Goal: Information Seeking & Learning: Get advice/opinions

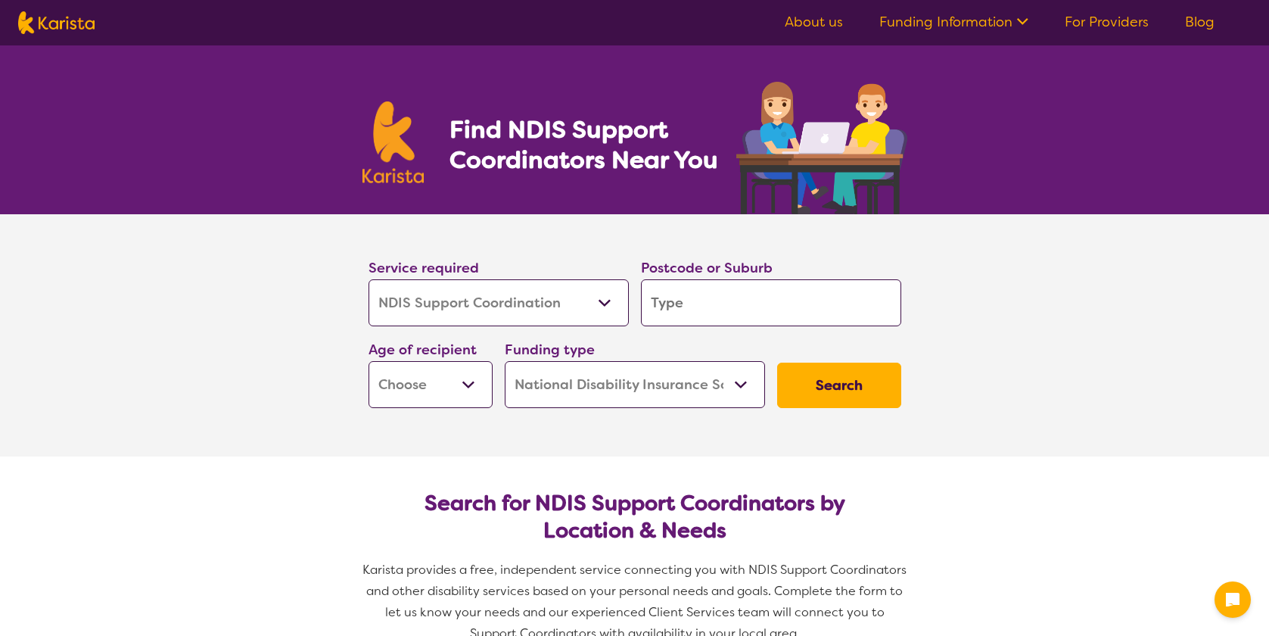
select select "NDIS Support Coordination"
select select "NDIS"
select select "NDIS Support Coordination"
select select "NDIS"
click at [752, 304] on input "search" at bounding box center [771, 302] width 260 height 47
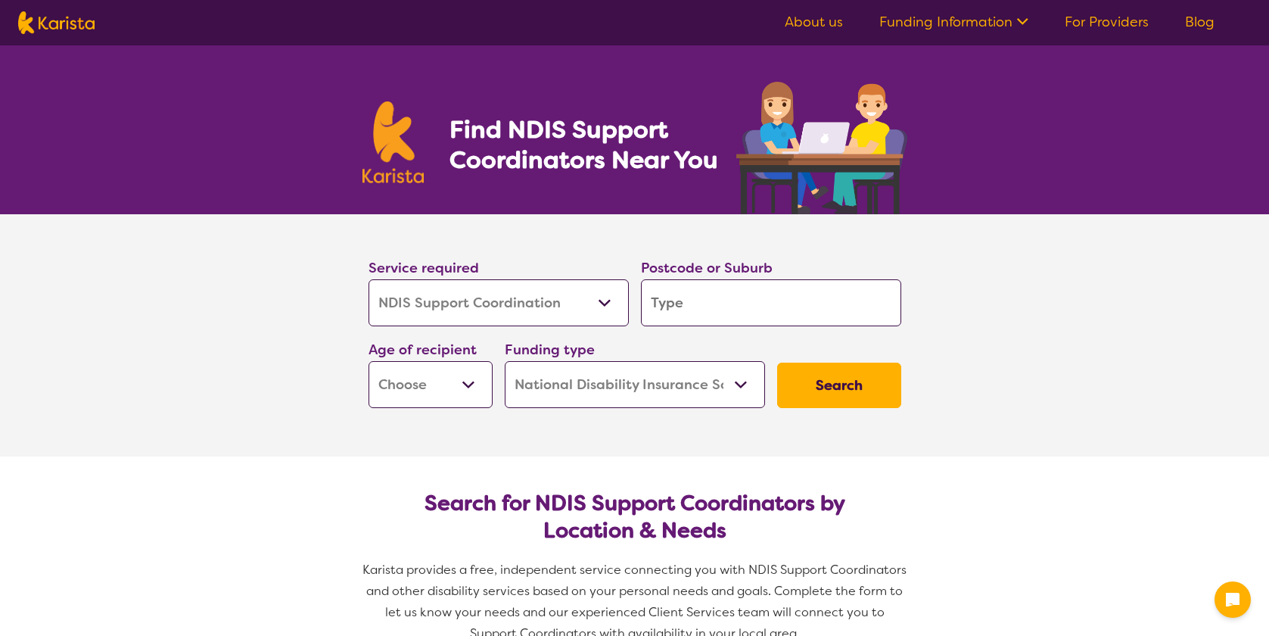
type input "4218"
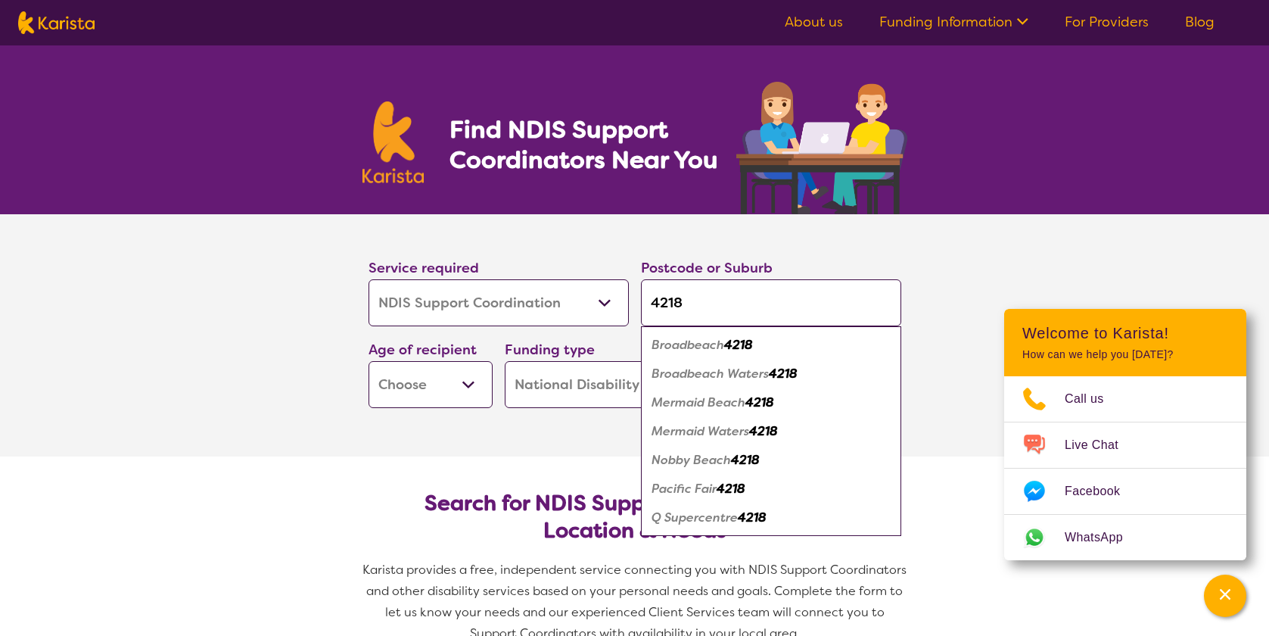
click at [551, 383] on select "Home Care Package (HCP) National Disability Insurance Scheme (NDIS) I don't know" at bounding box center [635, 384] width 260 height 47
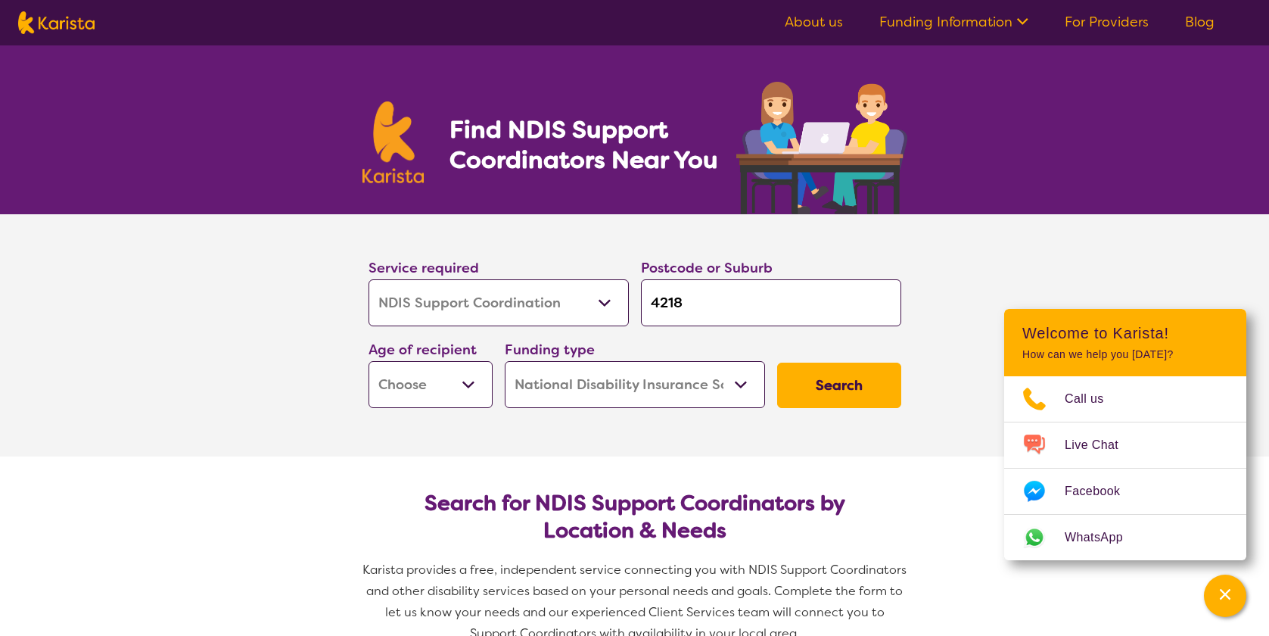
click at [505, 361] on select "Home Care Package (HCP) National Disability Insurance Scheme (NDIS) I don't know" at bounding box center [635, 384] width 260 height 47
click at [561, 382] on select "Home Care Package (HCP) National Disability Insurance Scheme (NDIS) I don't know" at bounding box center [635, 384] width 260 height 47
click at [505, 361] on select "Home Care Package (HCP) National Disability Insurance Scheme (NDIS) I don't know" at bounding box center [635, 384] width 260 height 47
click at [446, 396] on select "Early Childhood - 0 to 9 Child - 10 to 11 Adolescent - 12 to 17 Adult - 18 to 6…" at bounding box center [431, 384] width 124 height 47
select select "AD"
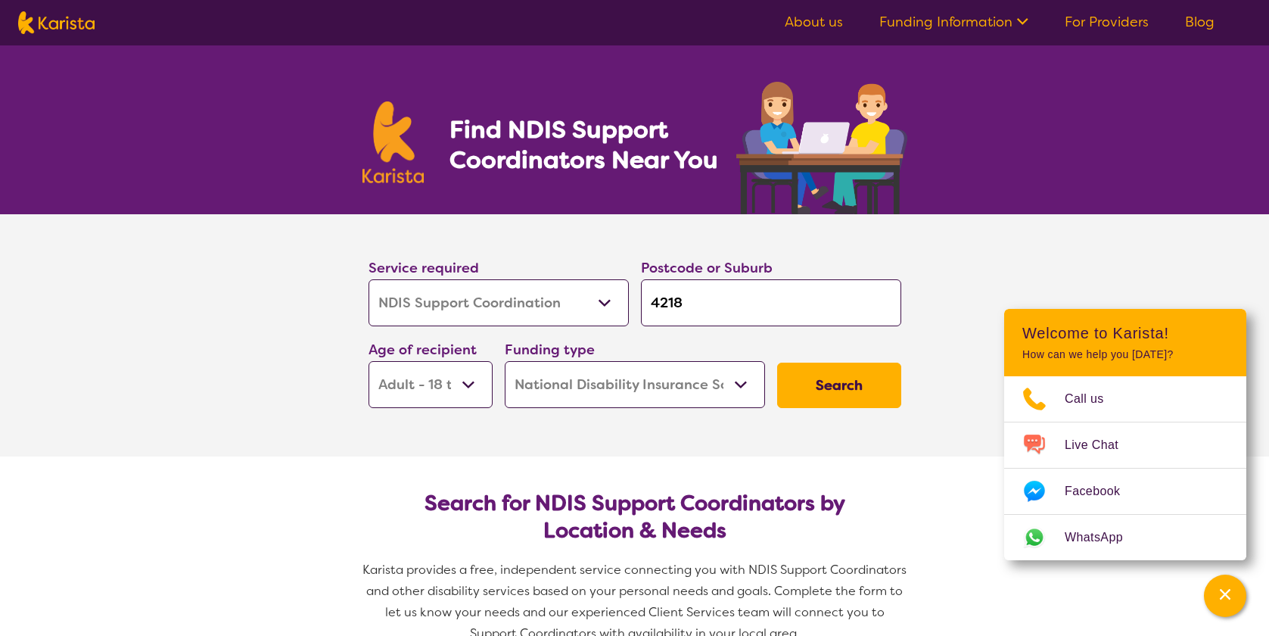
click at [369, 361] on select "Early Childhood - 0 to 9 Child - 10 to 11 Adolescent - 12 to 17 Adult - 18 to 6…" at bounding box center [431, 384] width 124 height 47
select select "AD"
click at [878, 387] on button "Search" at bounding box center [839, 385] width 124 height 45
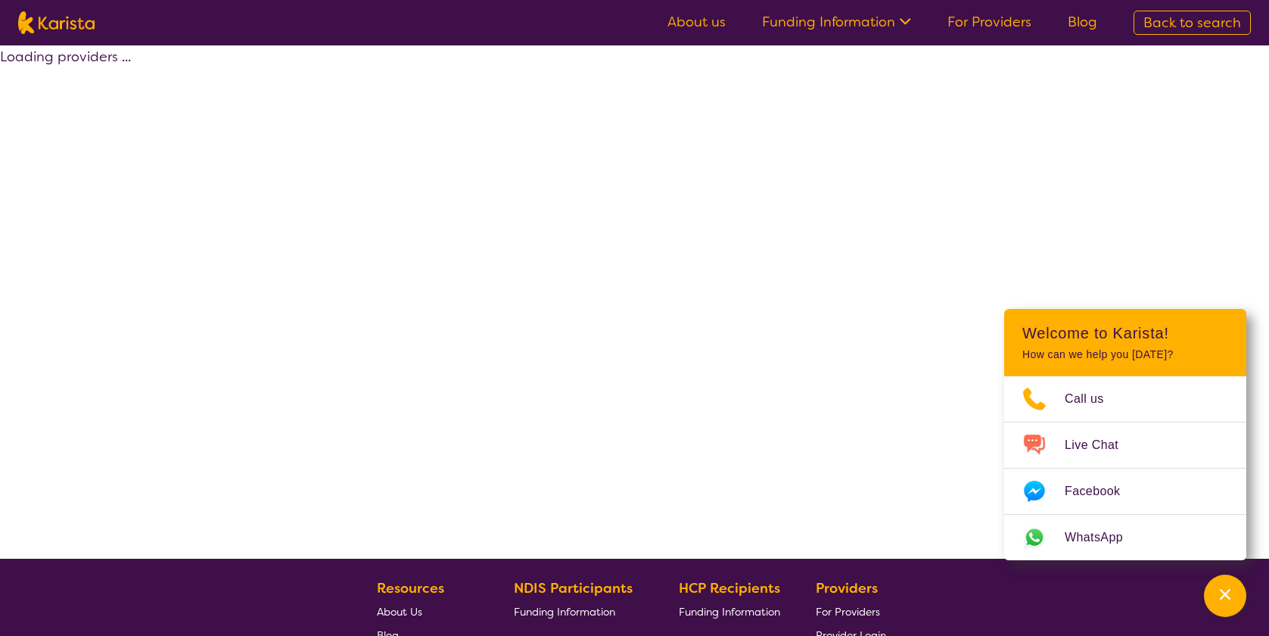
select select "by_score"
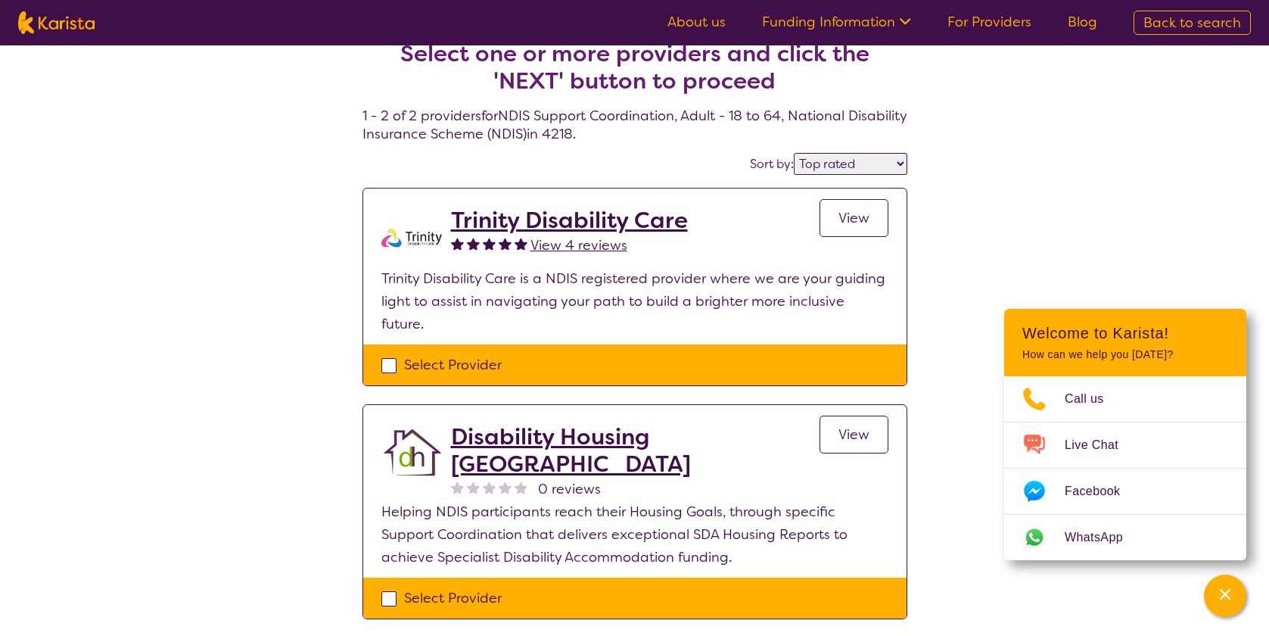
scroll to position [26, 0]
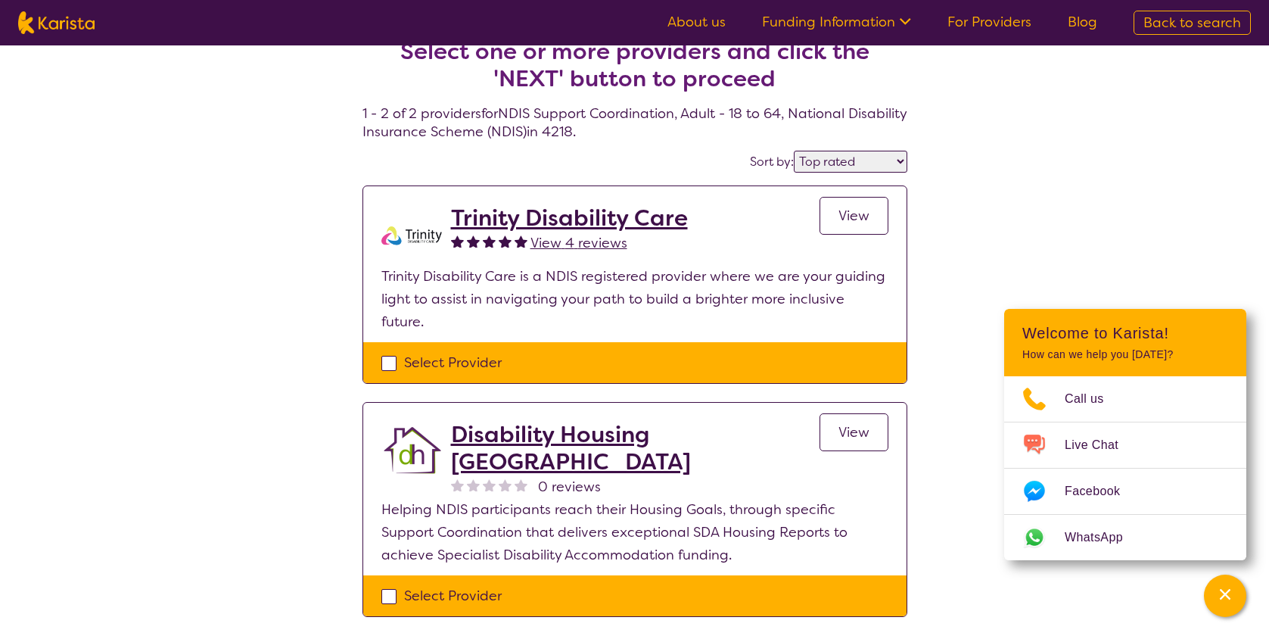
click at [1138, 268] on div "Select one or more providers and click the 'NEXT' button to proceed 1 - 2 of 2 …" at bounding box center [634, 346] width 1269 height 652
click at [394, 351] on div "Select Provider" at bounding box center [634, 362] width 507 height 23
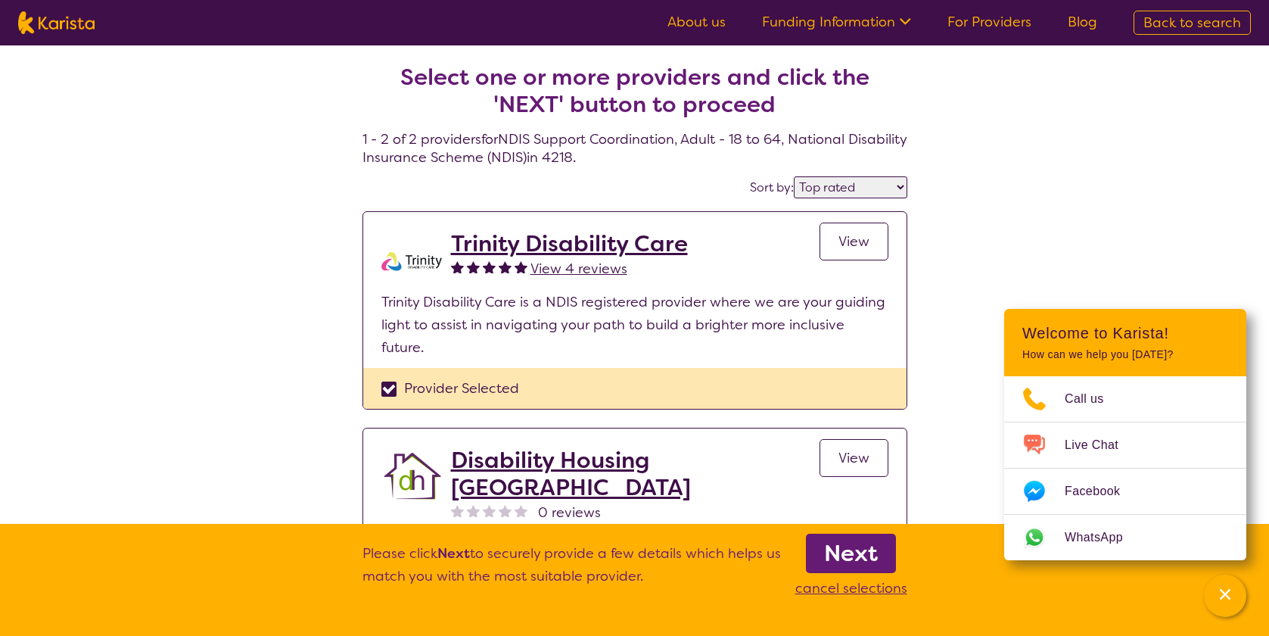
click at [391, 377] on div "Provider Selected" at bounding box center [634, 388] width 507 height 23
checkbox input "false"
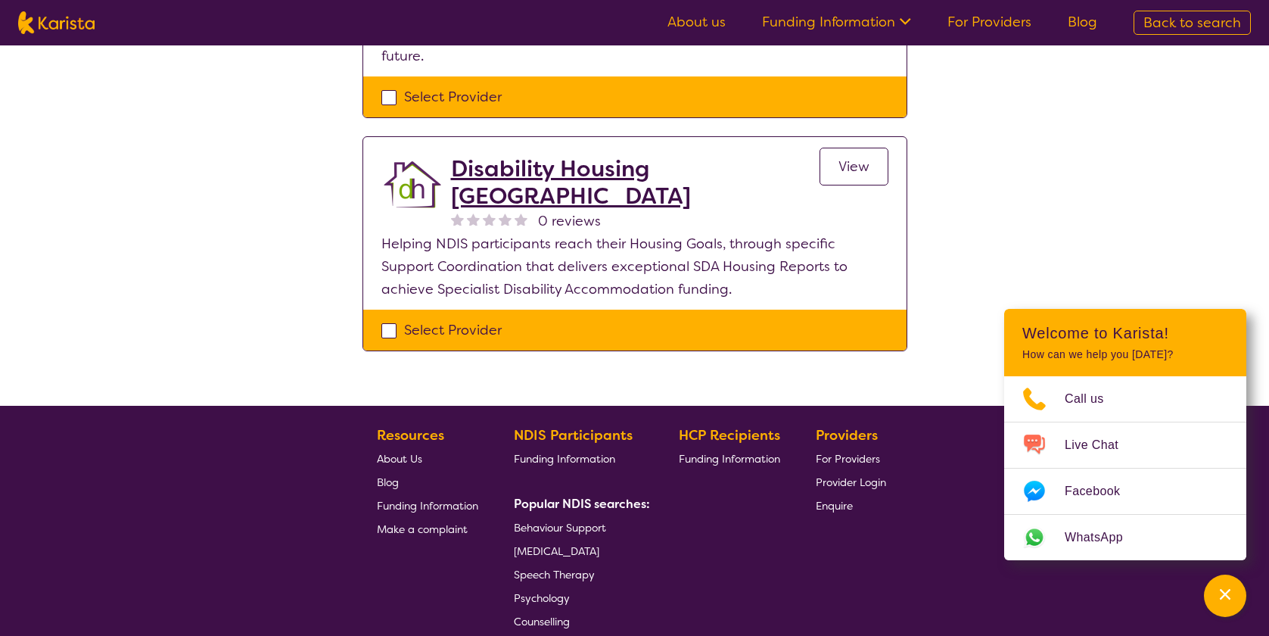
scroll to position [291, 0]
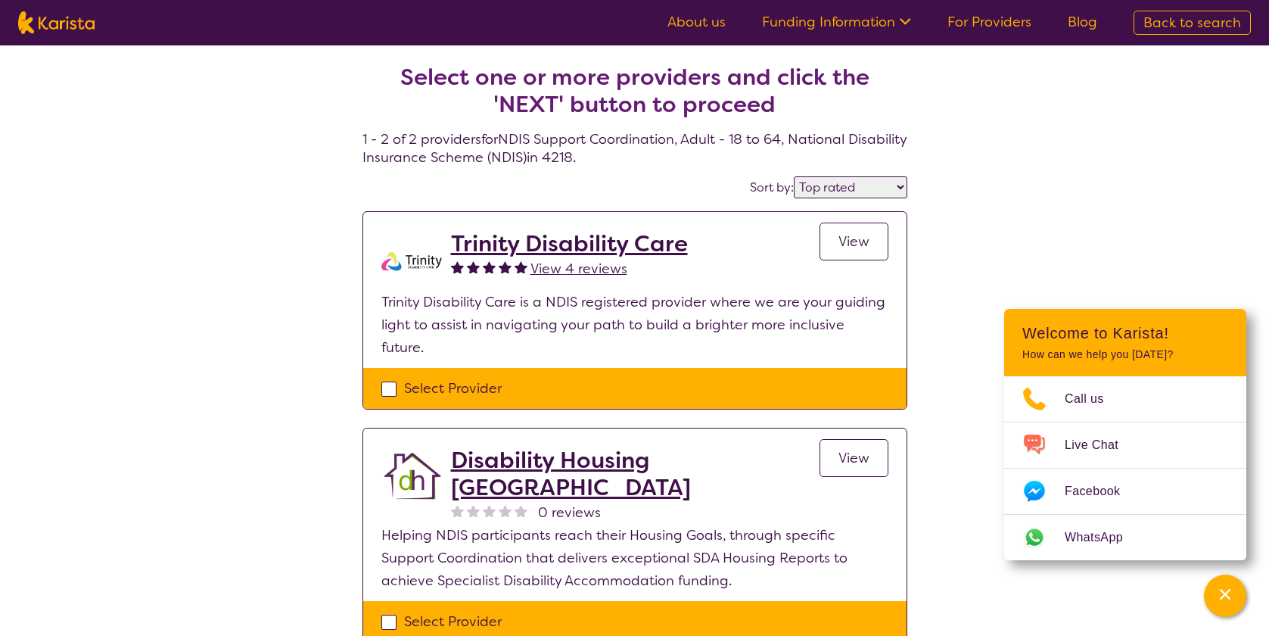
select select "NDIS Support Coordination"
select select "AD"
select select "NDIS"
select select "NDIS Support Coordination"
select select "AD"
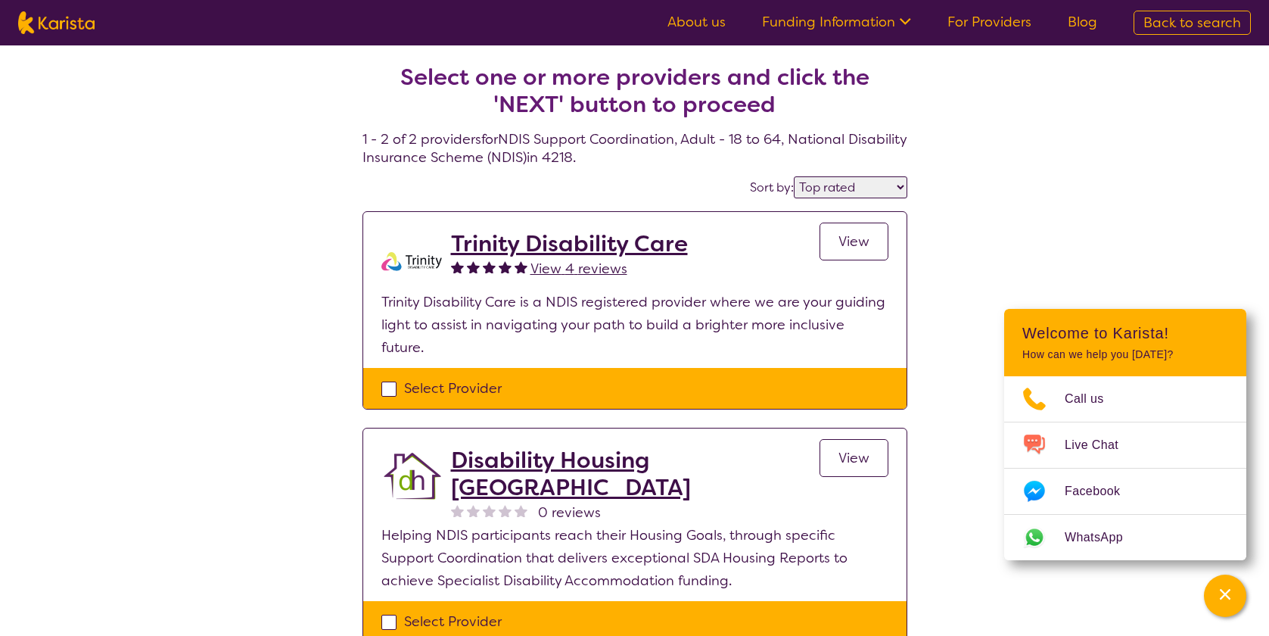
select select "NDIS"
